Goal: Transaction & Acquisition: Register for event/course

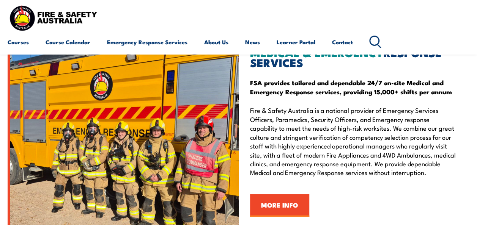
scroll to position [797, 0]
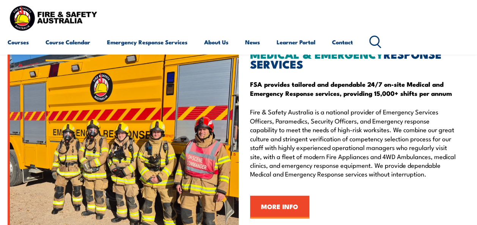
click at [75, 43] on link "Course Calendar" at bounding box center [68, 42] width 45 height 18
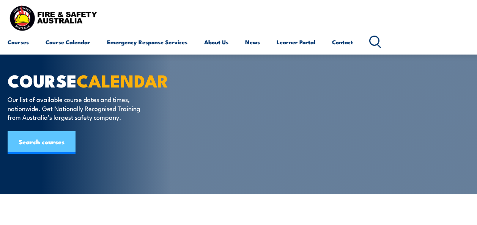
scroll to position [38, 0]
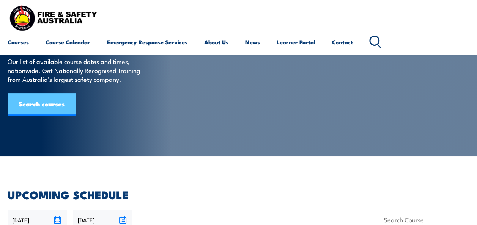
click at [52, 107] on link "Search courses" at bounding box center [42, 104] width 68 height 23
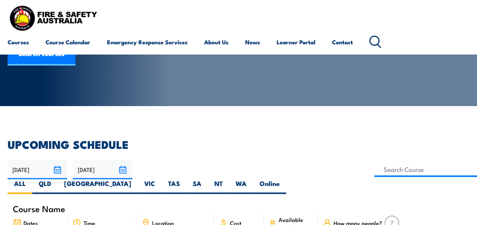
scroll to position [114, 0]
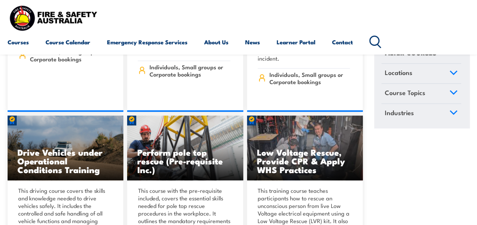
scroll to position [1670, 0]
